Goal: Information Seeking & Learning: Learn about a topic

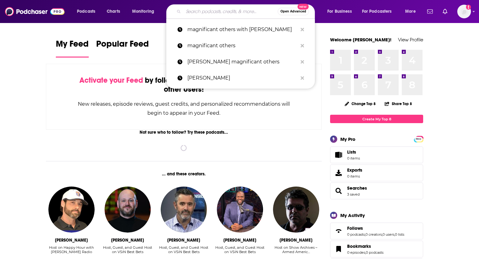
click at [198, 9] on input "Search podcasts, credits, & more..." at bounding box center [231, 12] width 94 height 10
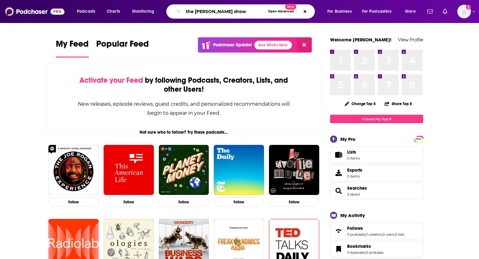
type input "the [PERSON_NAME] show"
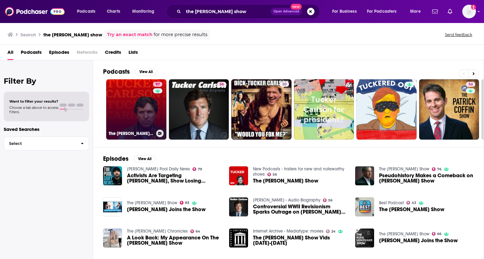
click at [141, 116] on link "97 The Tucker Carlson Show" at bounding box center [136, 109] width 60 height 60
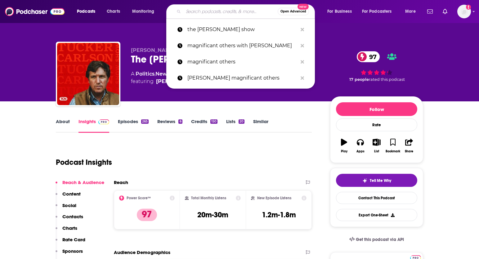
click at [195, 11] on input "Search podcasts, credits, & more..." at bounding box center [231, 12] width 94 height 10
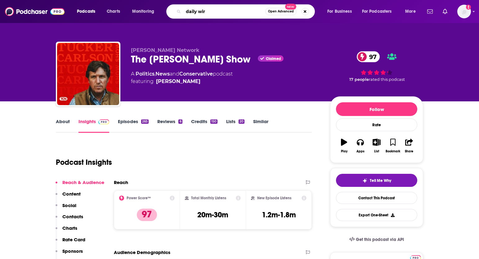
type input "daily wire"
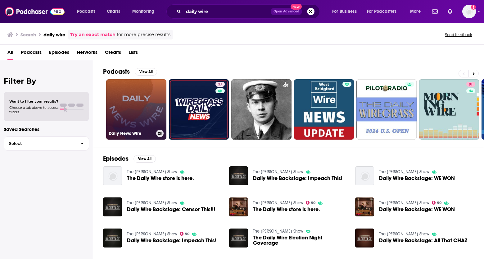
click at [133, 100] on link "Daily News Wire" at bounding box center [136, 109] width 60 height 60
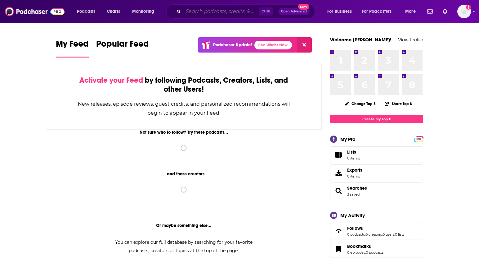
click at [197, 10] on input "Search podcasts, credits, & more..." at bounding box center [221, 12] width 75 height 10
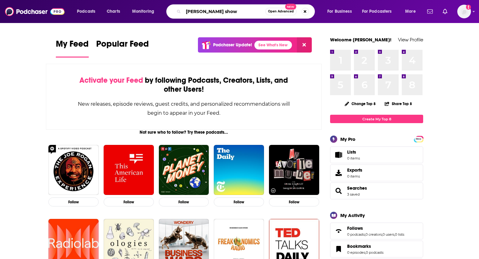
type input "[PERSON_NAME] show"
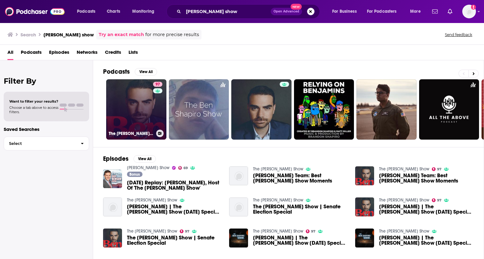
click at [155, 102] on div "97" at bounding box center [158, 106] width 11 height 48
